Goal: Task Accomplishment & Management: Use online tool/utility

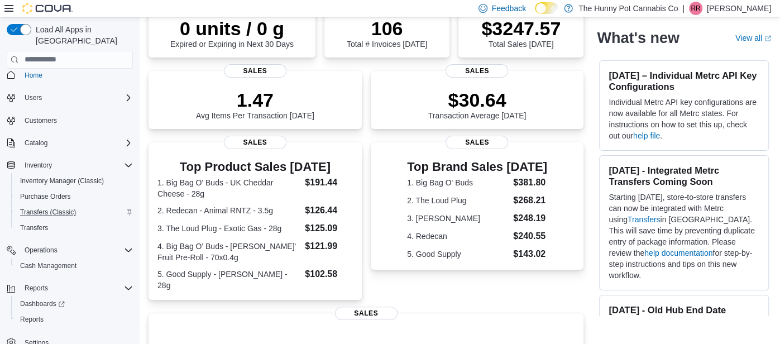
scroll to position [7, 0]
click at [60, 177] on span "Inventory Manager (Classic)" at bounding box center [62, 181] width 84 height 9
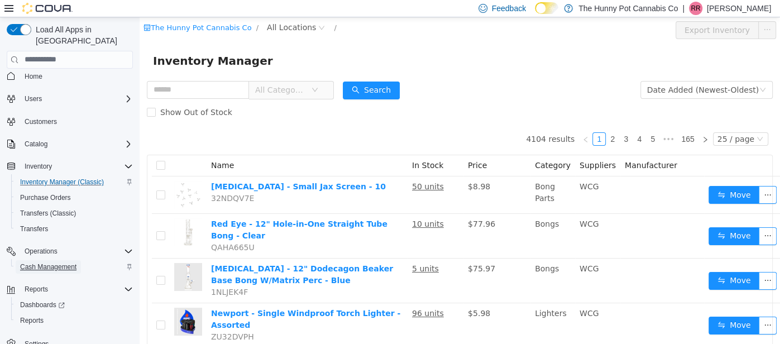
click at [56, 262] on span "Cash Management" at bounding box center [48, 266] width 56 height 9
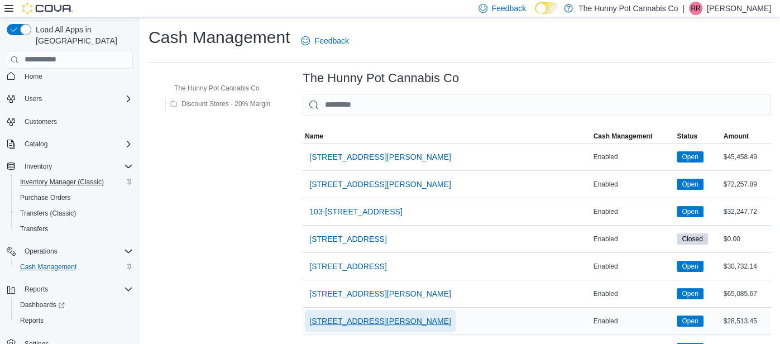
click at [333, 315] on span "[STREET_ADDRESS][PERSON_NAME]" at bounding box center [380, 320] width 142 height 11
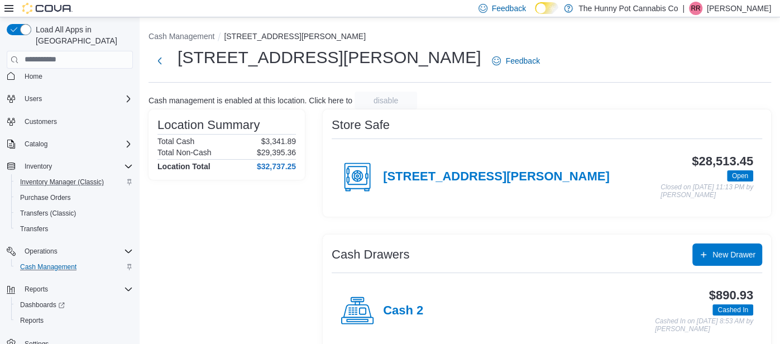
scroll to position [76, 0]
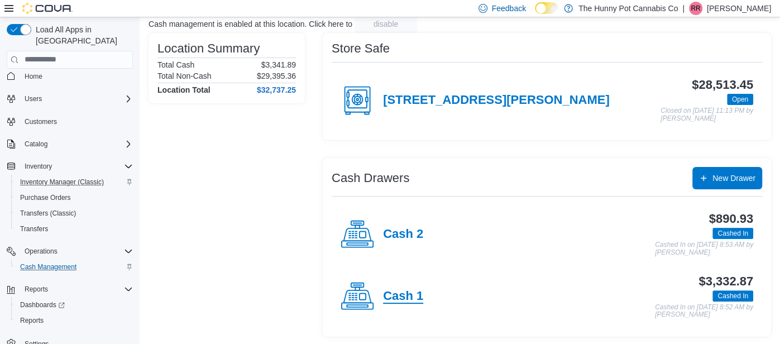
click at [391, 302] on h4 "Cash 1" at bounding box center [403, 296] width 40 height 15
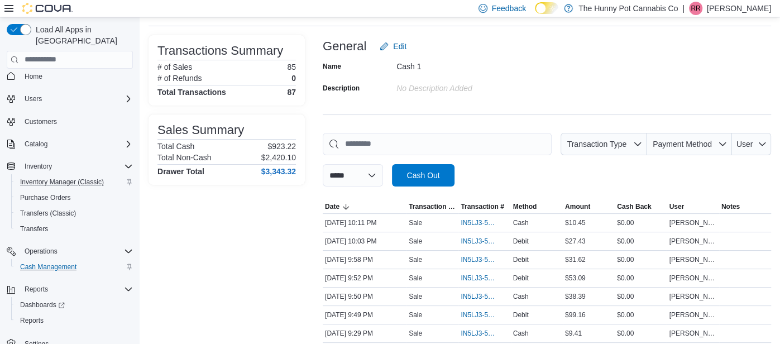
scroll to position [57, 0]
click at [477, 260] on span "IN5LJ3-5753917" at bounding box center [478, 258] width 36 height 9
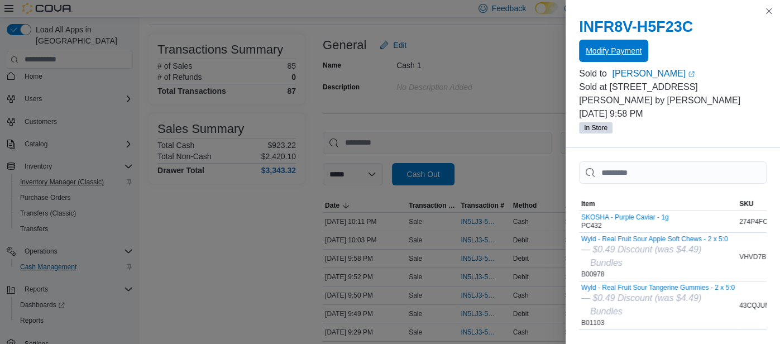
click at [611, 45] on span "Modify Payment" at bounding box center [613, 51] width 56 height 22
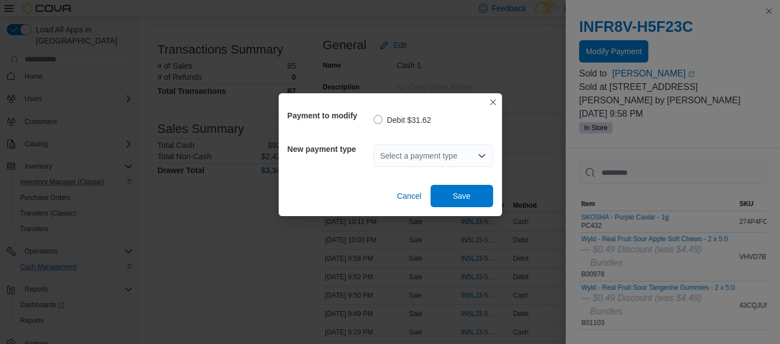
click at [463, 160] on div "Select a payment type" at bounding box center [432, 156] width 119 height 22
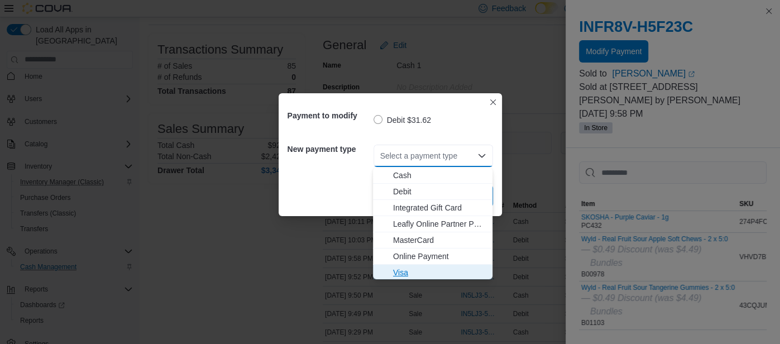
click at [421, 267] on span "Visa" at bounding box center [439, 272] width 93 height 11
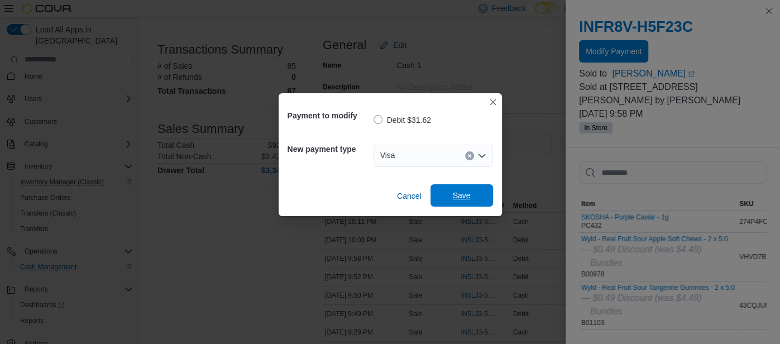
click at [466, 195] on span "Save" at bounding box center [462, 195] width 18 height 11
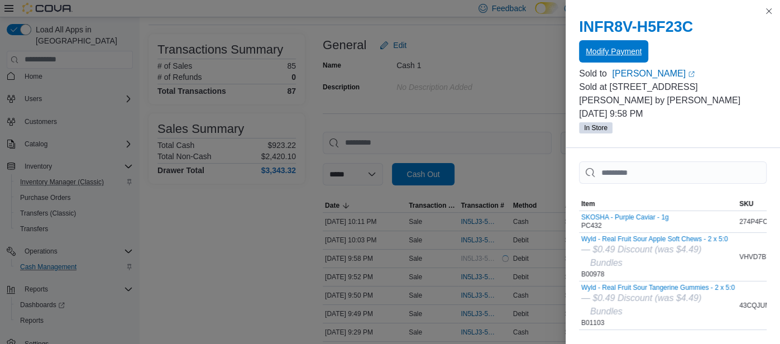
scroll to position [0, 0]
click at [767, 12] on button "Close this dialog" at bounding box center [768, 10] width 13 height 13
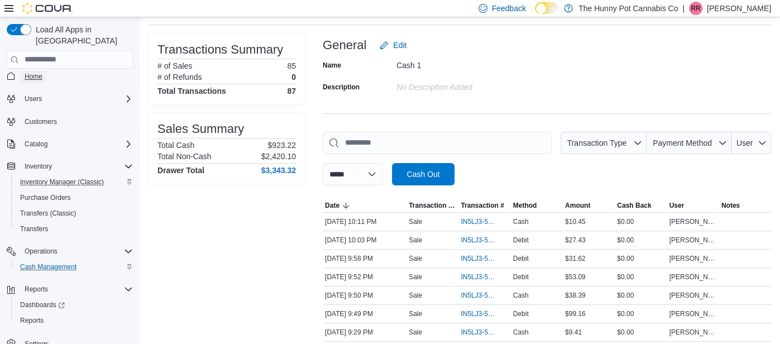
click at [30, 72] on span "Home" at bounding box center [34, 76] width 18 height 9
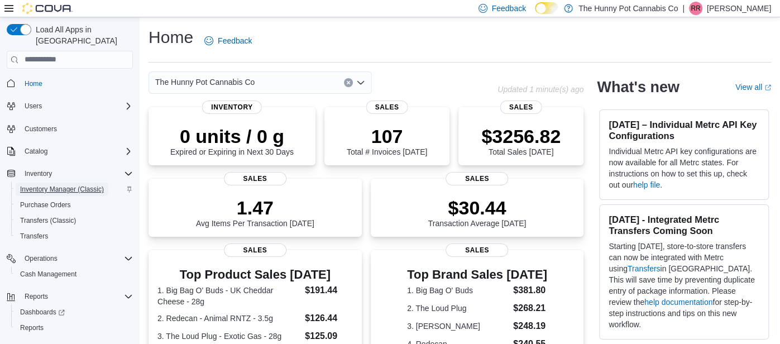
click at [85, 185] on span "Inventory Manager (Classic)" at bounding box center [62, 189] width 84 height 9
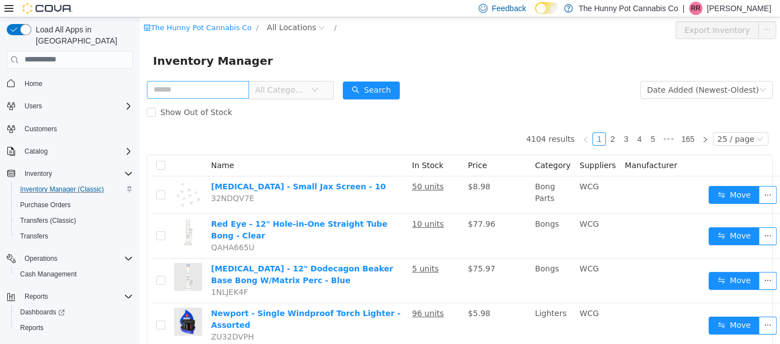
click at [185, 84] on input "text" at bounding box center [198, 89] width 102 height 18
click at [268, 31] on span "All Locations" at bounding box center [291, 27] width 49 height 12
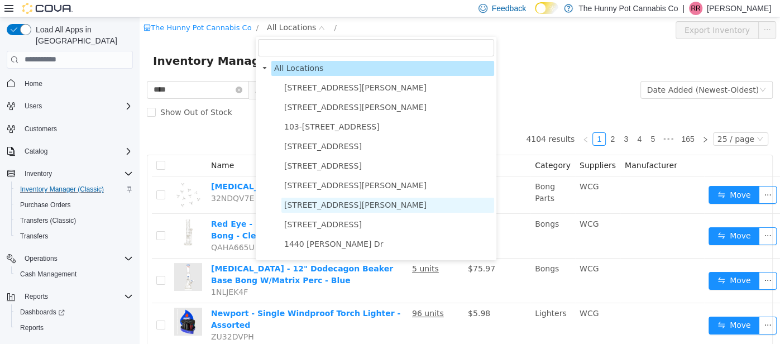
click at [305, 211] on span "[STREET_ADDRESS][PERSON_NAME]" at bounding box center [387, 204] width 213 height 15
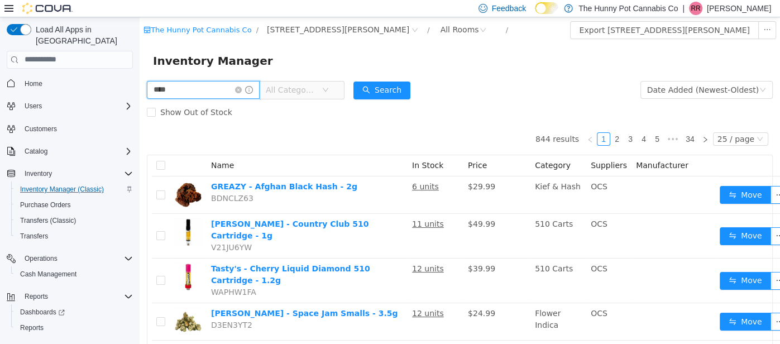
click at [215, 94] on input "****" at bounding box center [203, 89] width 113 height 18
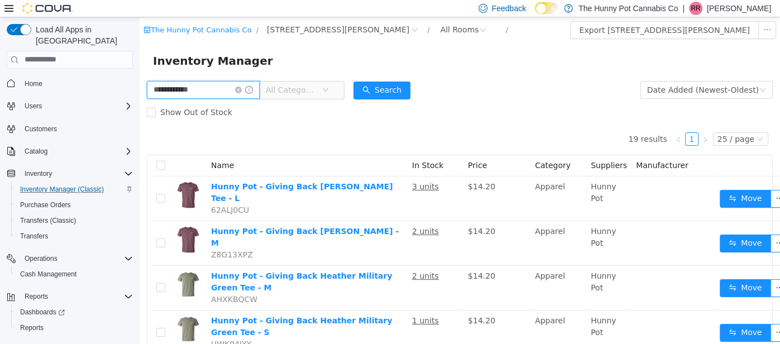
type input "**********"
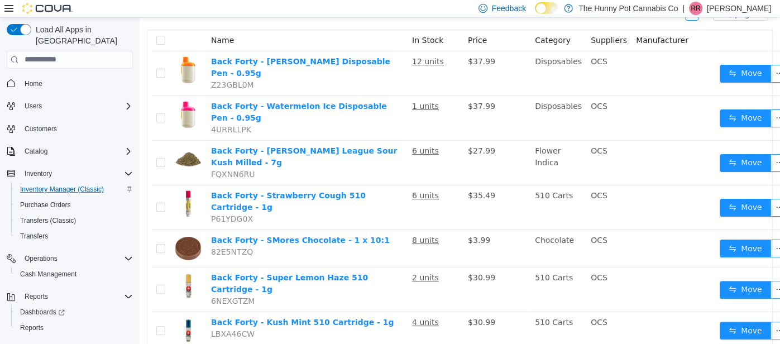
scroll to position [131, 0]
